Goal: Transaction & Acquisition: Purchase product/service

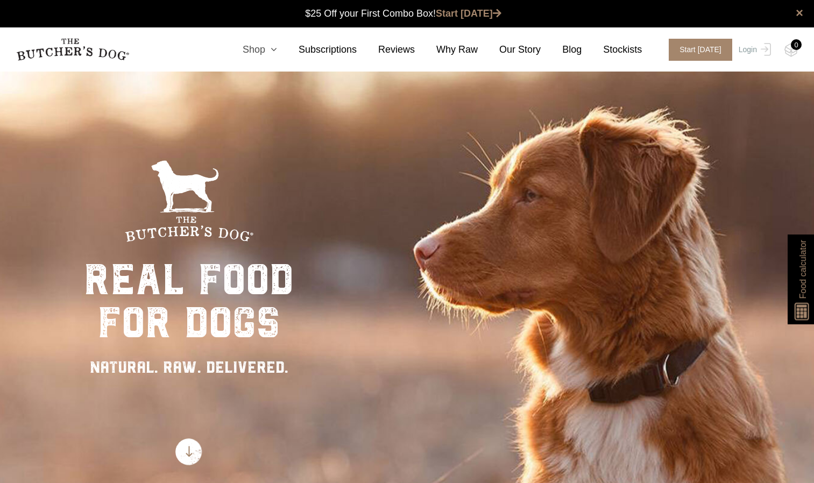
click at [277, 48] on icon at bounding box center [271, 50] width 12 height 10
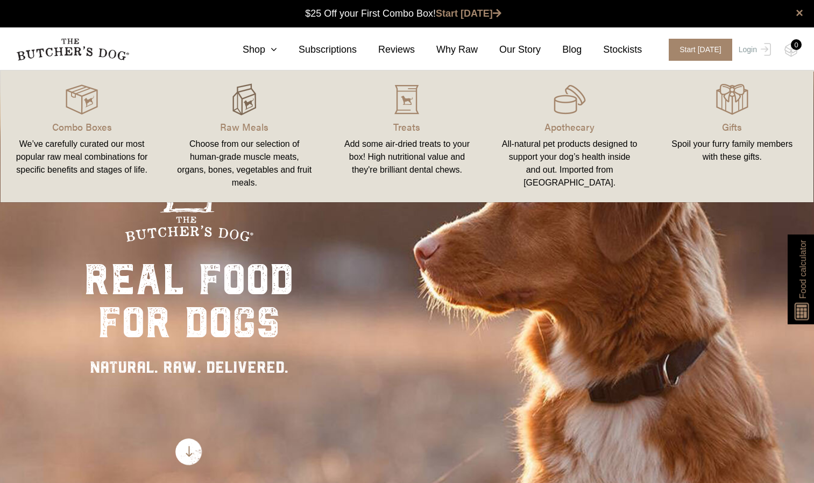
click at [251, 101] on img at bounding box center [244, 99] width 32 height 32
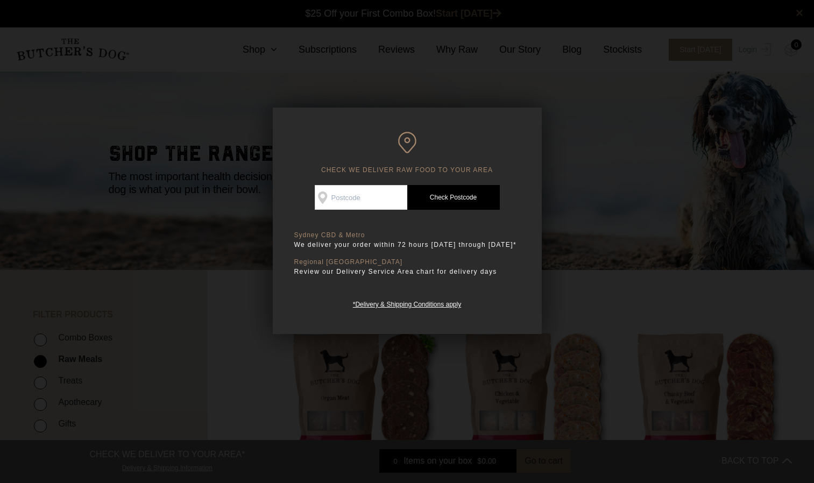
click at [382, 197] on input "Check Availability At" at bounding box center [361, 197] width 93 height 25
type input "2066"
click at [439, 192] on link "Check Postcode" at bounding box center [453, 197] width 93 height 25
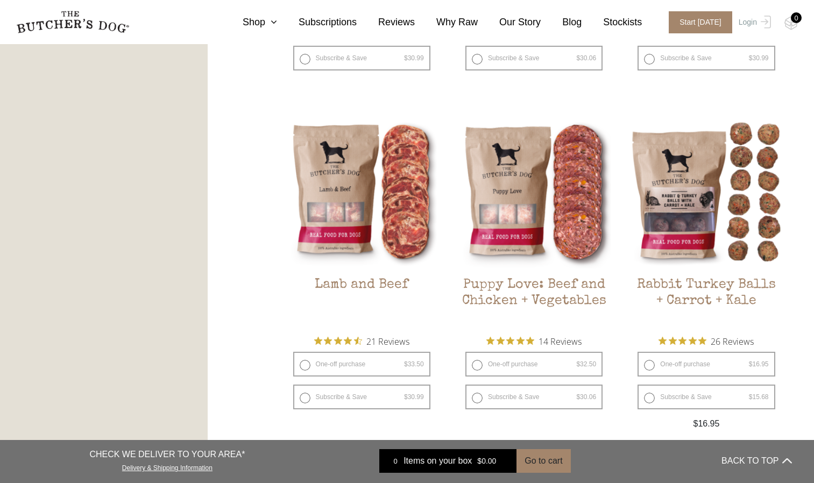
scroll to position [884, 0]
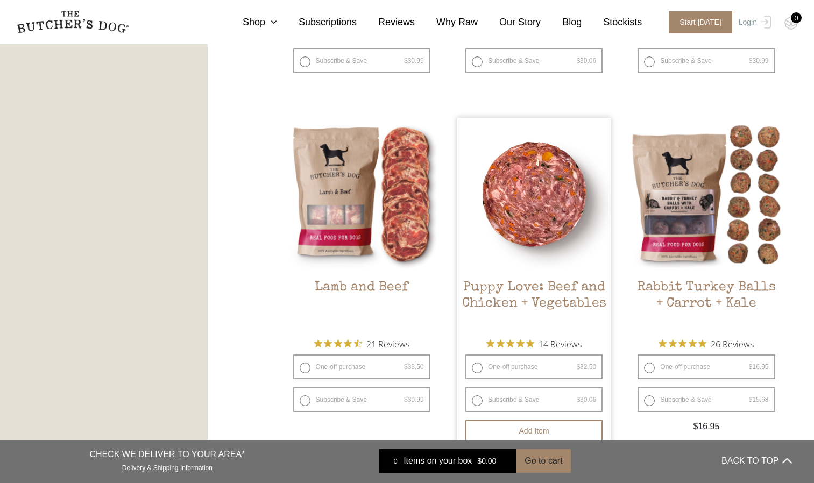
click at [491, 300] on h2 "Puppy Love: Beef and Chicken + Vegetables" at bounding box center [533, 305] width 153 height 51
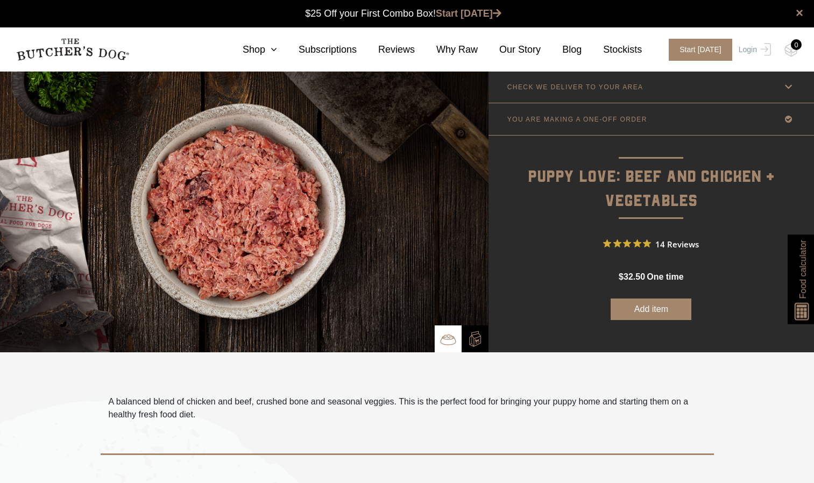
click at [788, 119] on icon at bounding box center [788, 118] width 13 height 13
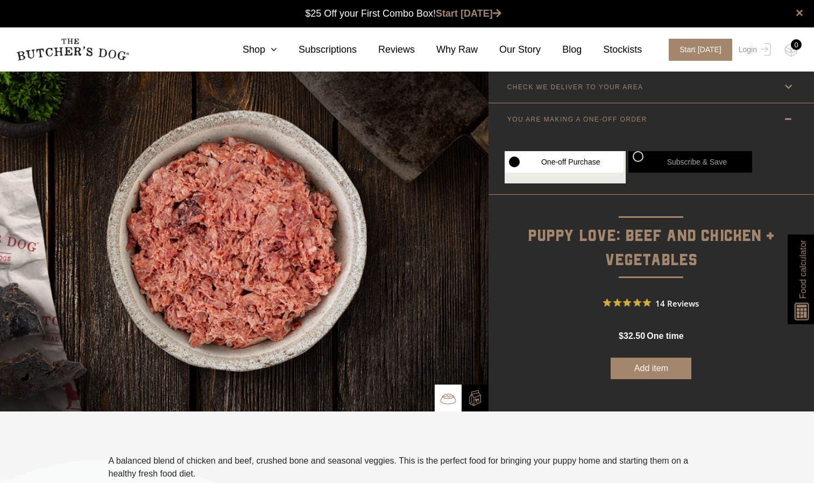
click at [694, 166] on label "Subscribe & Save" at bounding box center [690, 162] width 124 height 22
radio input "true"
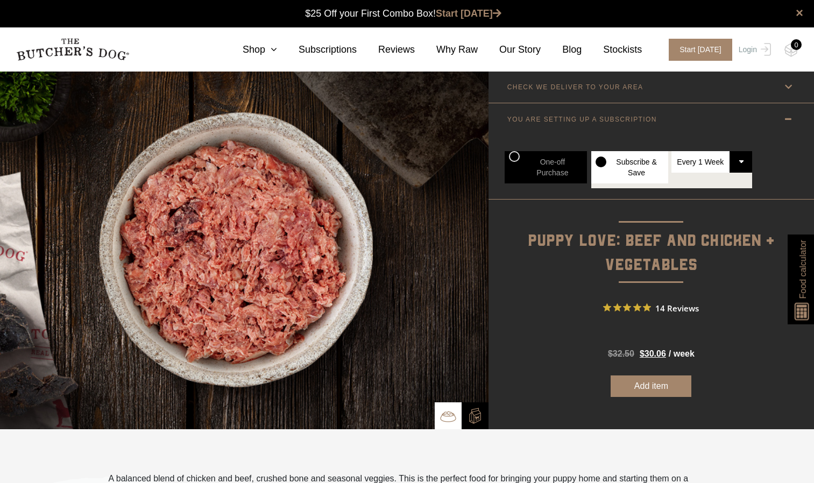
click at [517, 157] on label "One-off Purchase" at bounding box center [546, 167] width 82 height 32
radio input "true"
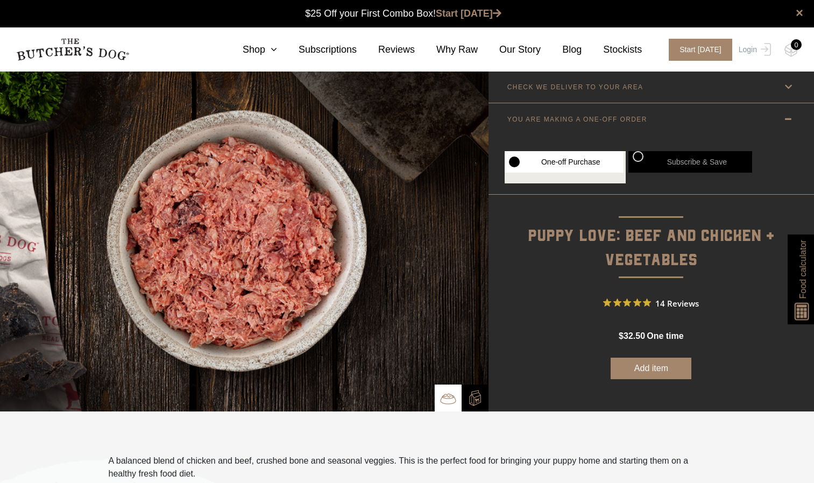
click at [655, 370] on button "Add item" at bounding box center [651, 369] width 81 height 22
click at [472, 55] on link "Why Raw" at bounding box center [446, 50] width 63 height 15
